Goal: Download file/media

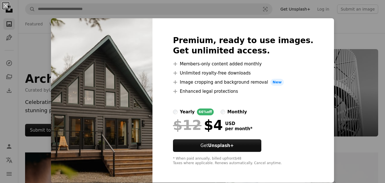
scroll to position [2048, 0]
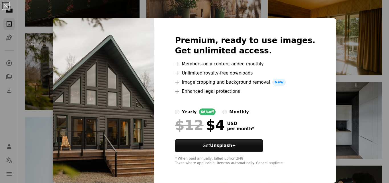
click at [347, 133] on div "An X shape Premium, ready to use images. Get unlimited access. A plus sign Memb…" at bounding box center [194, 91] width 389 height 183
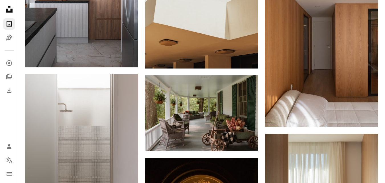
scroll to position [4249, 0]
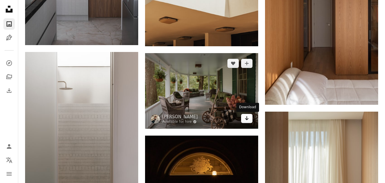
click at [242, 119] on link "Arrow pointing down" at bounding box center [246, 118] width 11 height 9
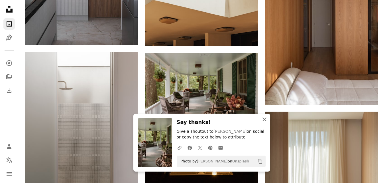
click at [263, 119] on icon "An X shape" at bounding box center [264, 119] width 7 height 7
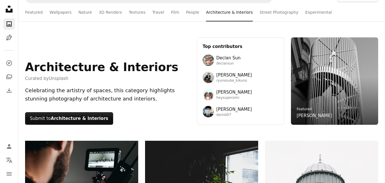
scroll to position [0, 0]
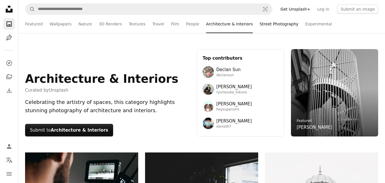
click at [260, 23] on link "Street Photography" at bounding box center [279, 24] width 39 height 18
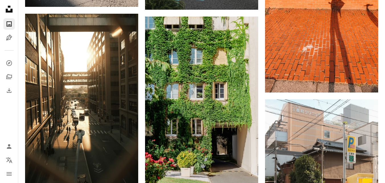
scroll to position [1632, 0]
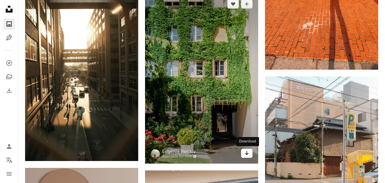
click at [245, 153] on icon "Arrow pointing down" at bounding box center [247, 152] width 5 height 7
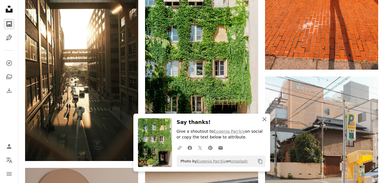
click at [265, 120] on icon "An X shape" at bounding box center [264, 119] width 7 height 7
